Goal: Find specific page/section: Find specific page/section

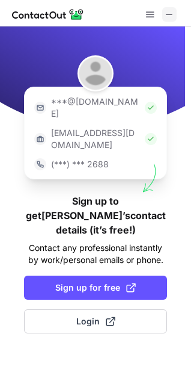
click at [170, 15] on span at bounding box center [170, 15] width 10 height 10
